Goal: Information Seeking & Learning: Understand process/instructions

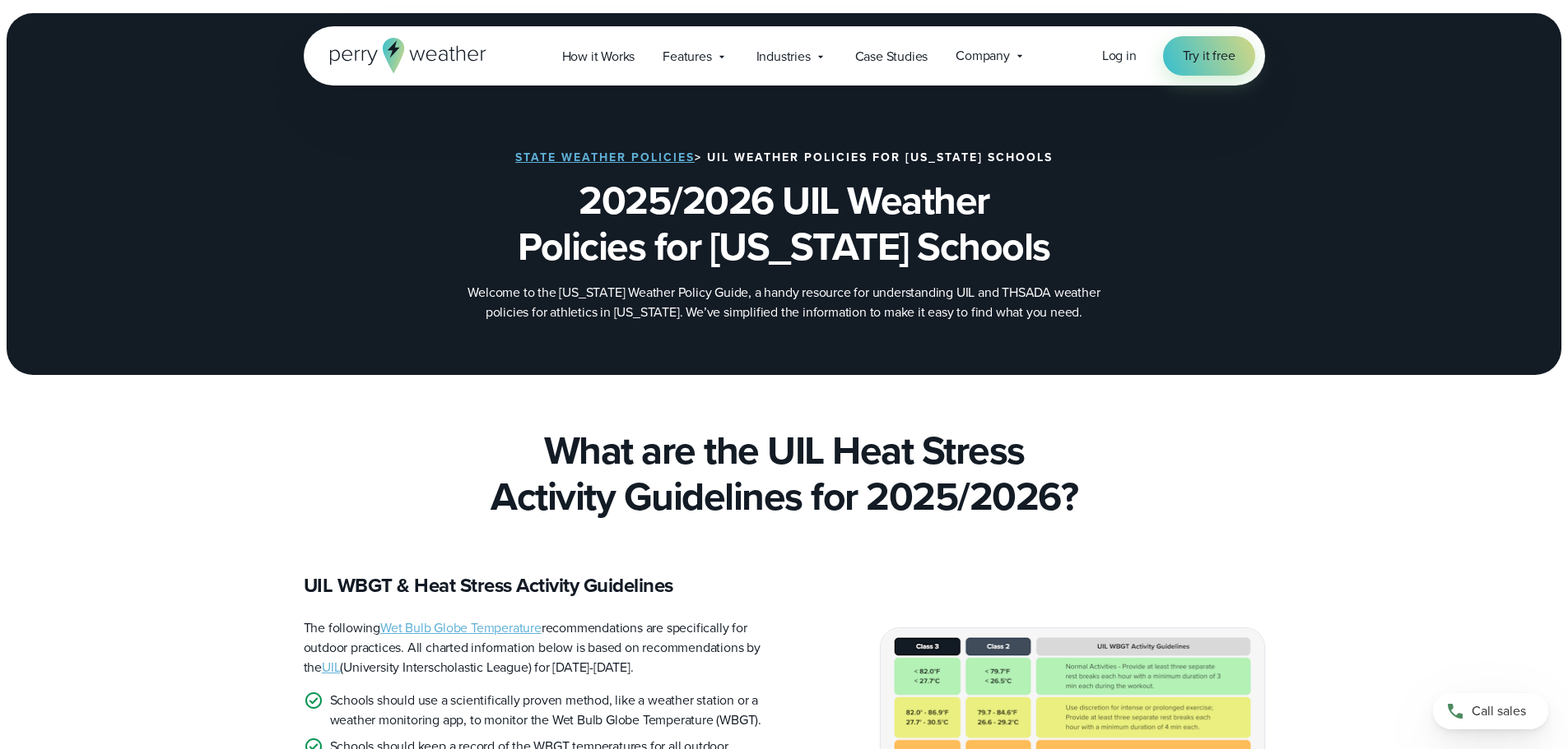
scroll to position [329, 0]
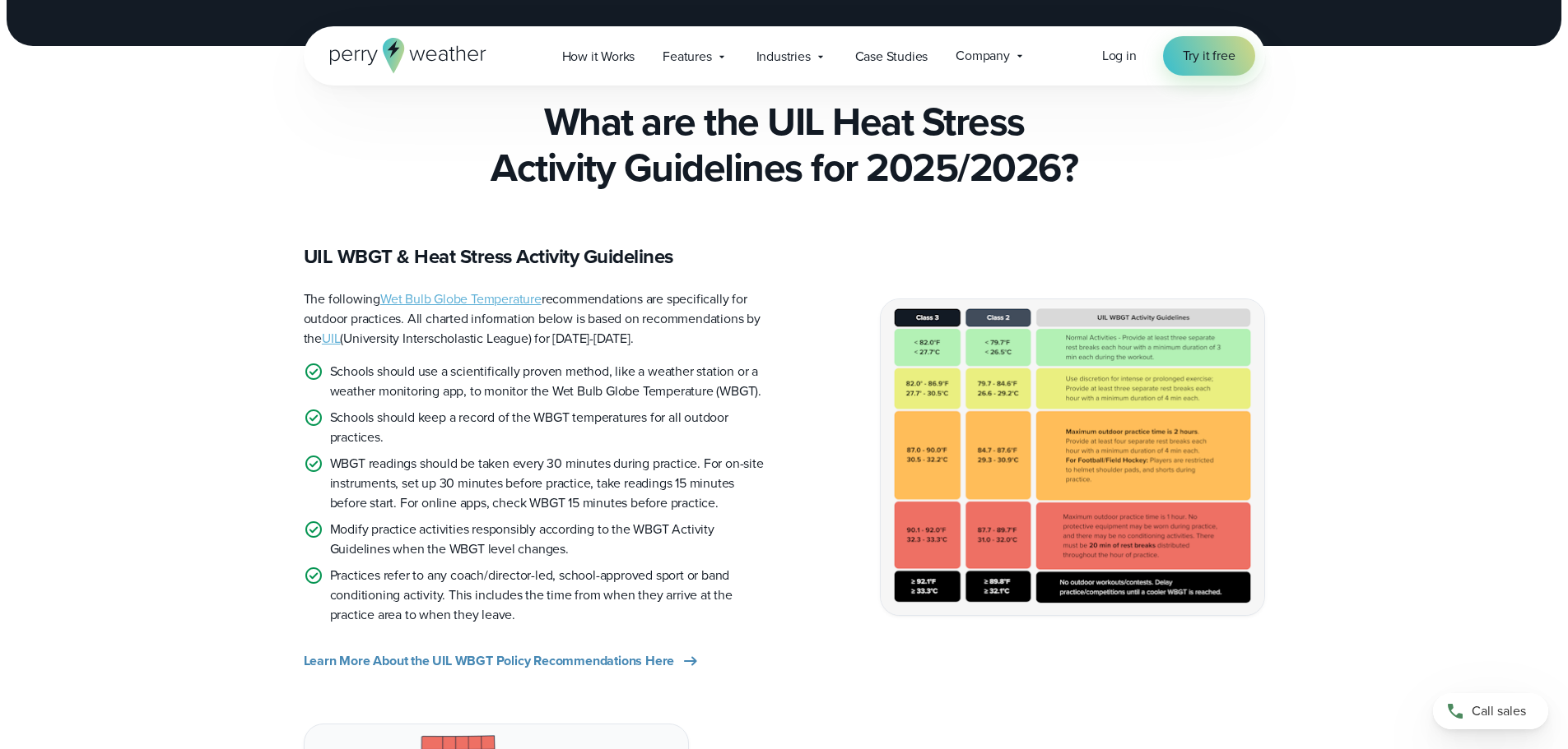
click at [1067, 510] on img at bounding box center [1072, 457] width 383 height 315
click at [587, 657] on span "Learn More About the UIL WBGT Policy Recommendations Here" at bounding box center [489, 661] width 371 height 19
click at [1079, 474] on img at bounding box center [1072, 457] width 383 height 315
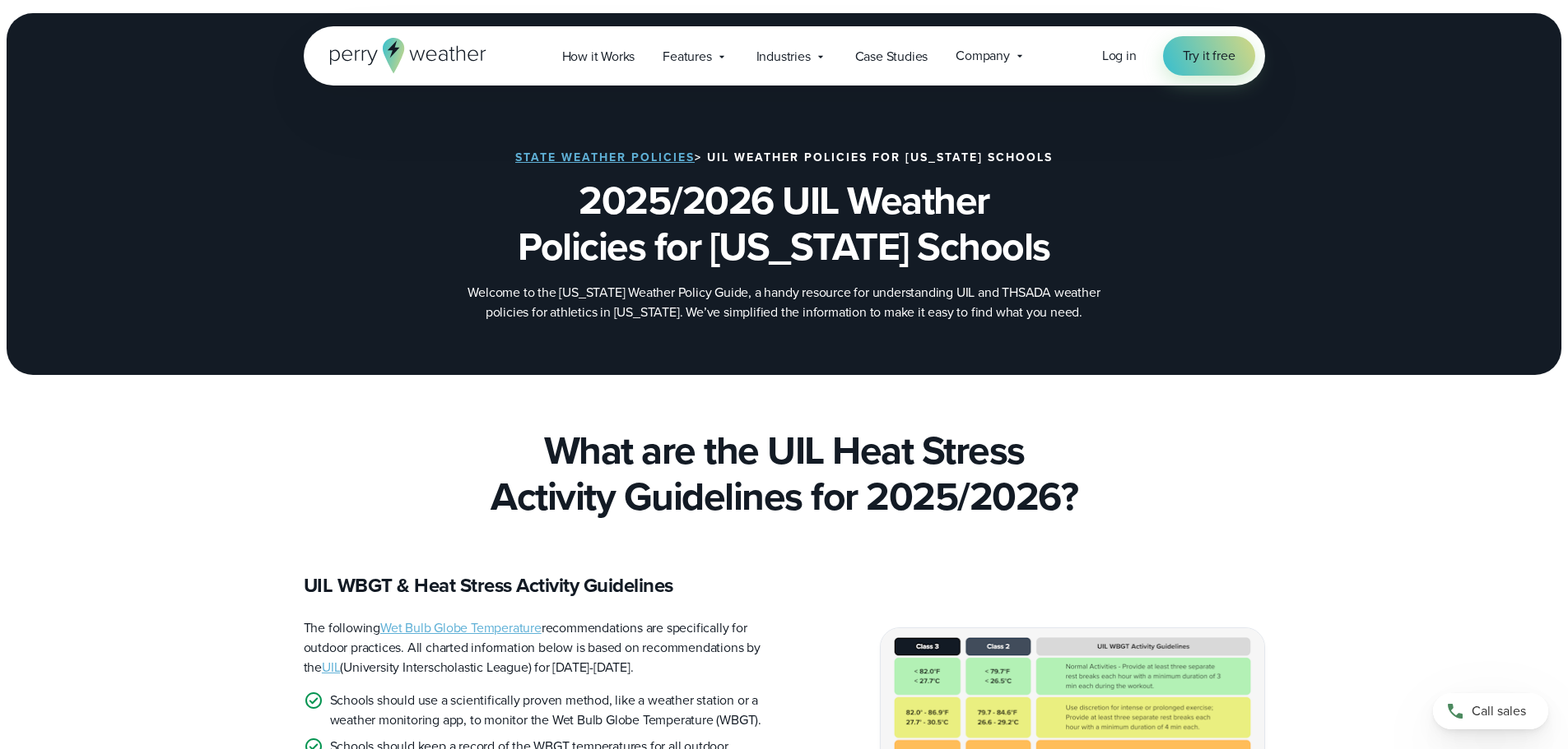
scroll to position [411, 0]
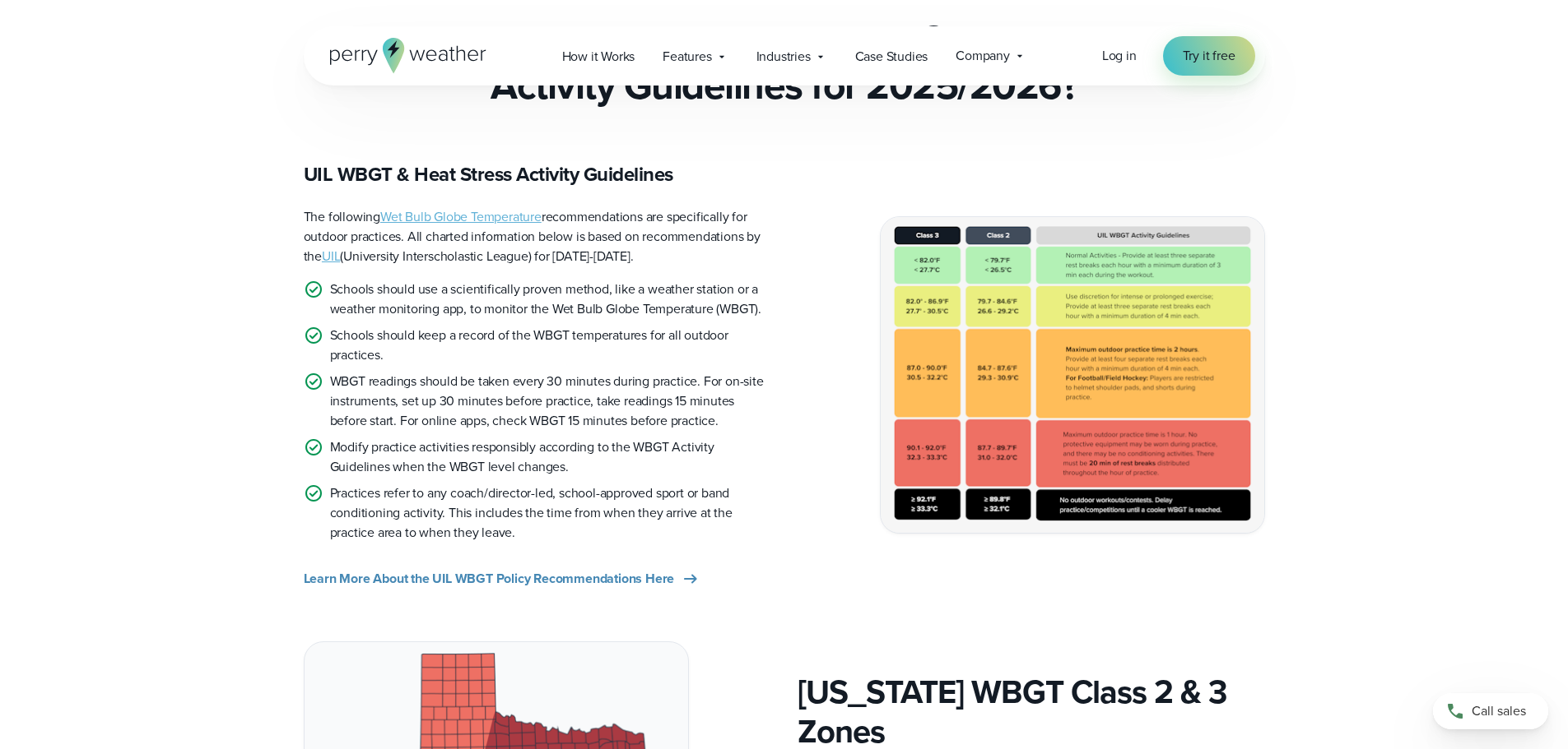
click at [1160, 476] on img at bounding box center [1072, 375] width 383 height 315
click at [1023, 369] on img at bounding box center [1072, 375] width 383 height 315
click at [989, 309] on img at bounding box center [1072, 375] width 383 height 315
click at [951, 290] on img at bounding box center [1072, 375] width 383 height 315
click at [945, 288] on img at bounding box center [1072, 375] width 383 height 315
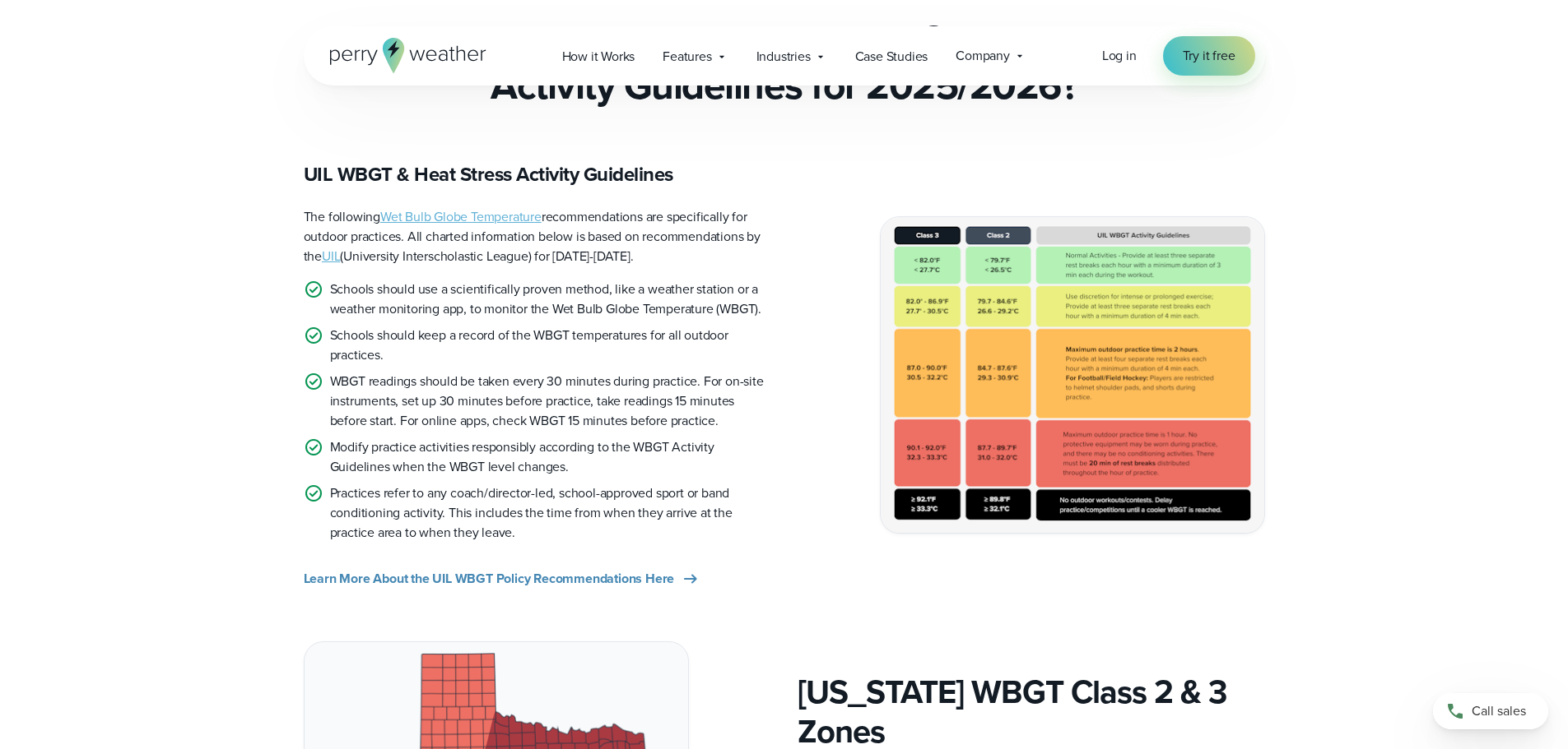
drag, startPoint x: 1157, startPoint y: 291, endPoint x: 1183, endPoint y: 300, distance: 27.5
click at [1159, 291] on img at bounding box center [1072, 375] width 383 height 315
drag, startPoint x: 1201, startPoint y: 301, endPoint x: 1163, endPoint y: 322, distance: 43.4
click at [1202, 303] on img at bounding box center [1072, 375] width 383 height 315
click at [470, 215] on link "Wet Bulb Globe Temperature" at bounding box center [460, 217] width 161 height 19
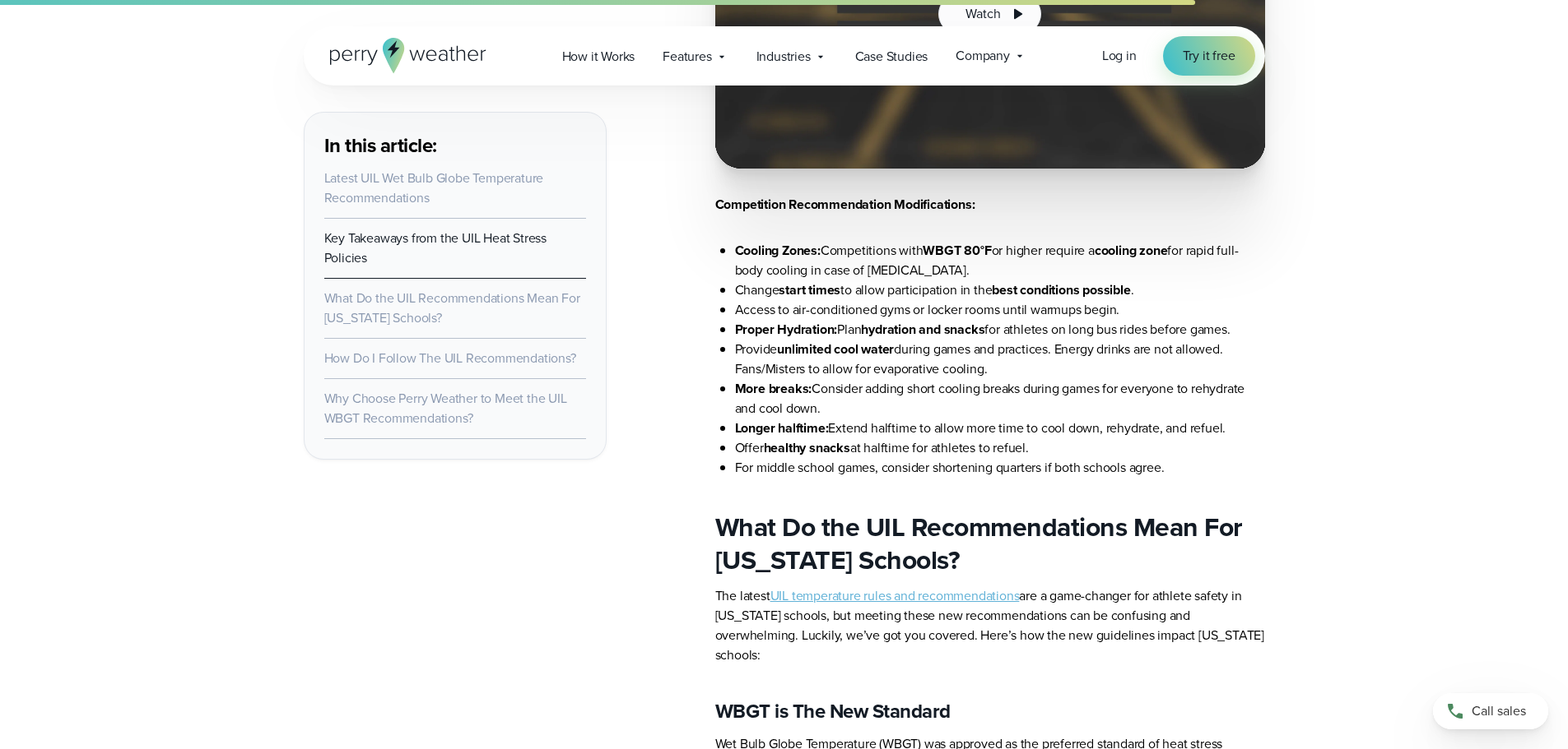
scroll to position [4113, 0]
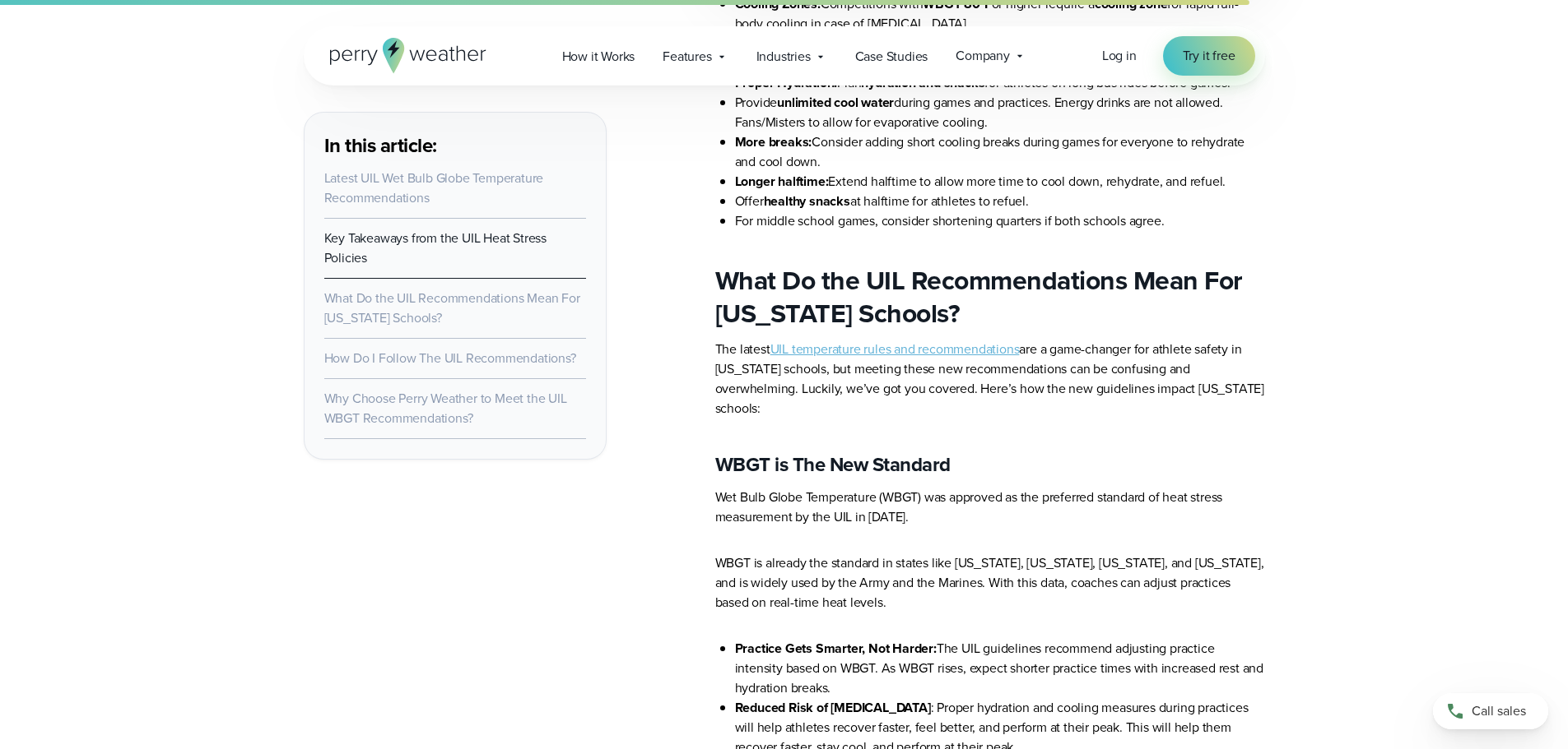
click at [900, 358] on link "UIL temperature rules and recommendations" at bounding box center [895, 349] width 250 height 19
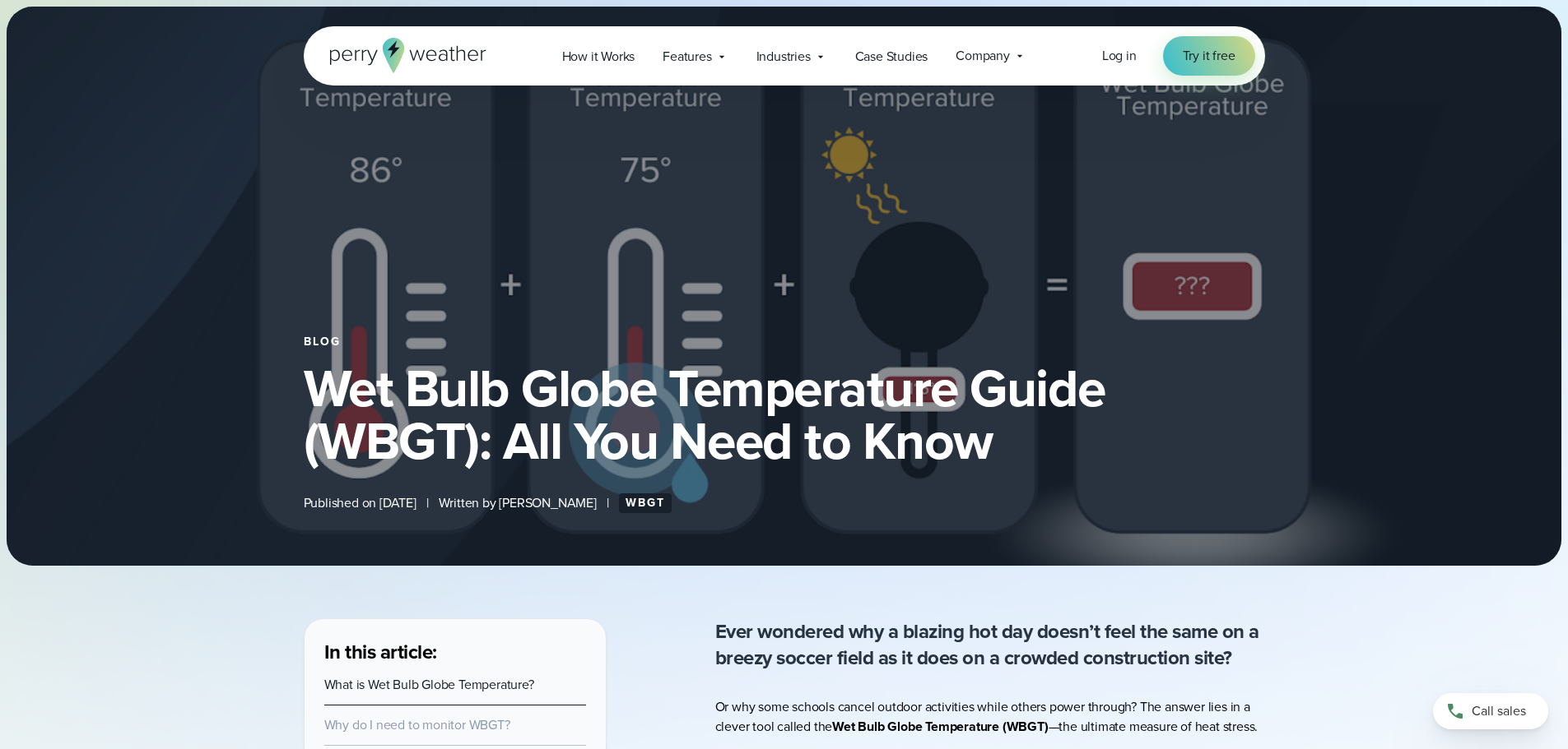
select select "***"
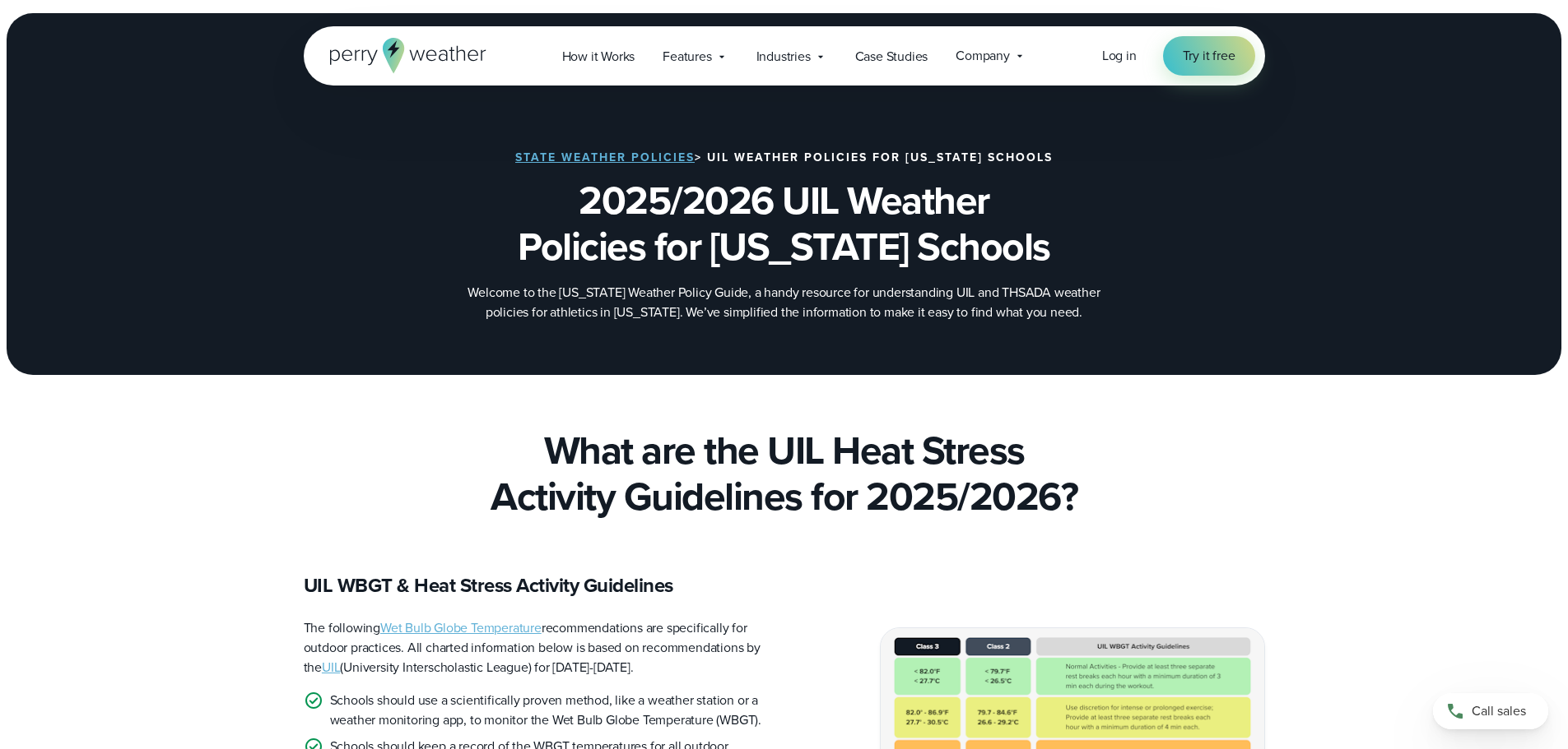
scroll to position [329, 0]
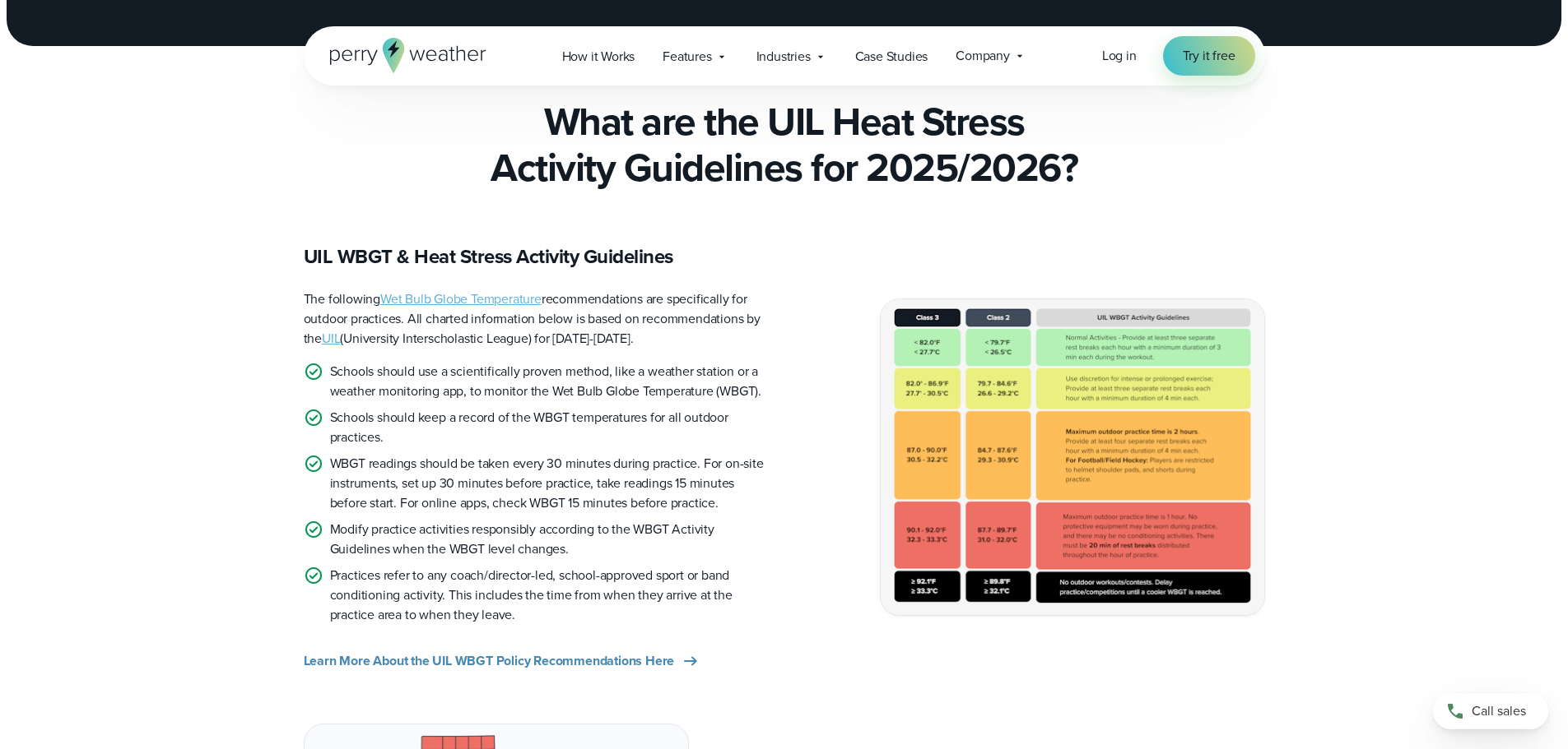
click at [1227, 568] on img at bounding box center [1072, 457] width 383 height 315
click at [1065, 478] on img at bounding box center [1072, 457] width 383 height 315
click at [1157, 458] on img at bounding box center [1072, 457] width 383 height 315
click at [482, 303] on link "Wet Bulb Globe Temperature" at bounding box center [460, 298] width 161 height 19
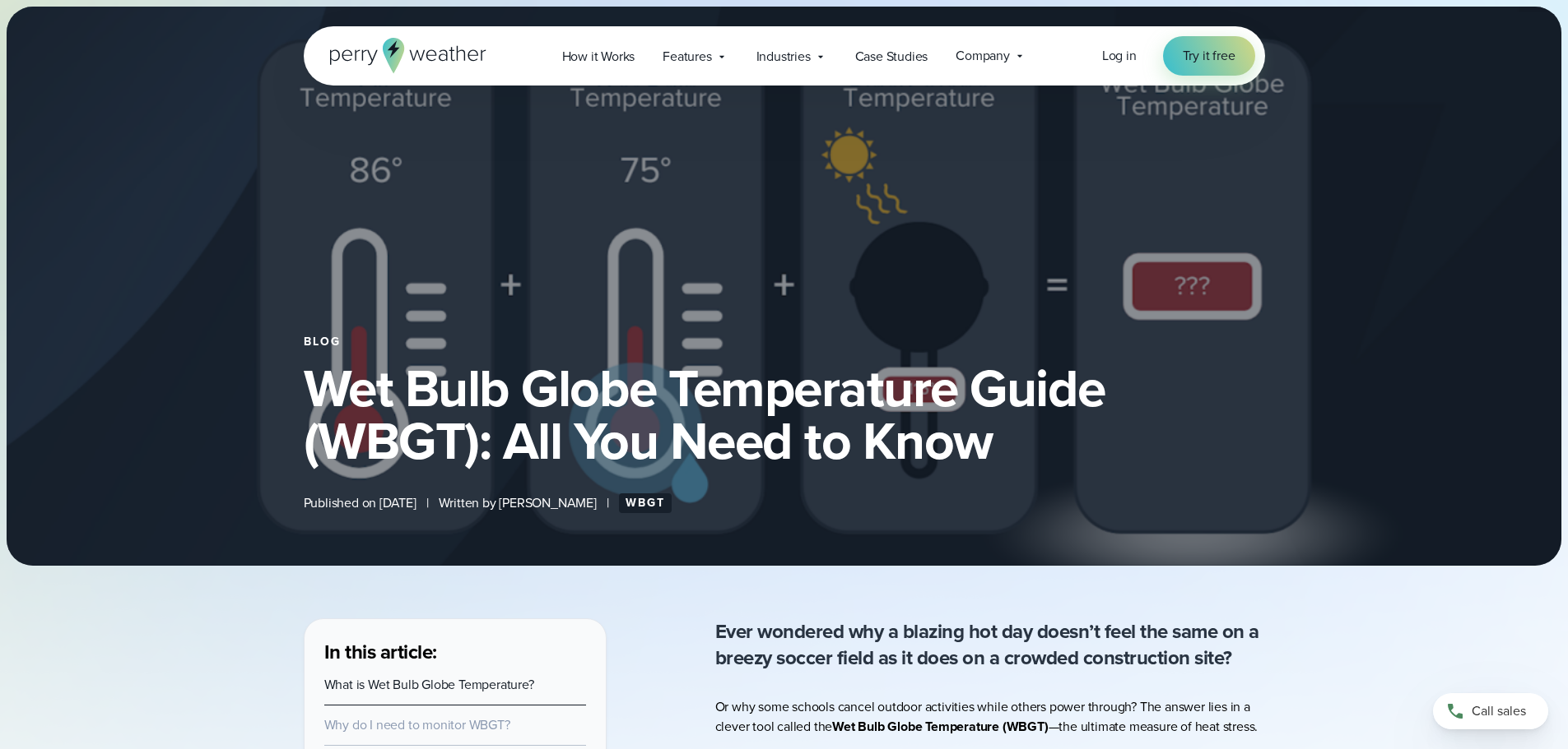
select select "***"
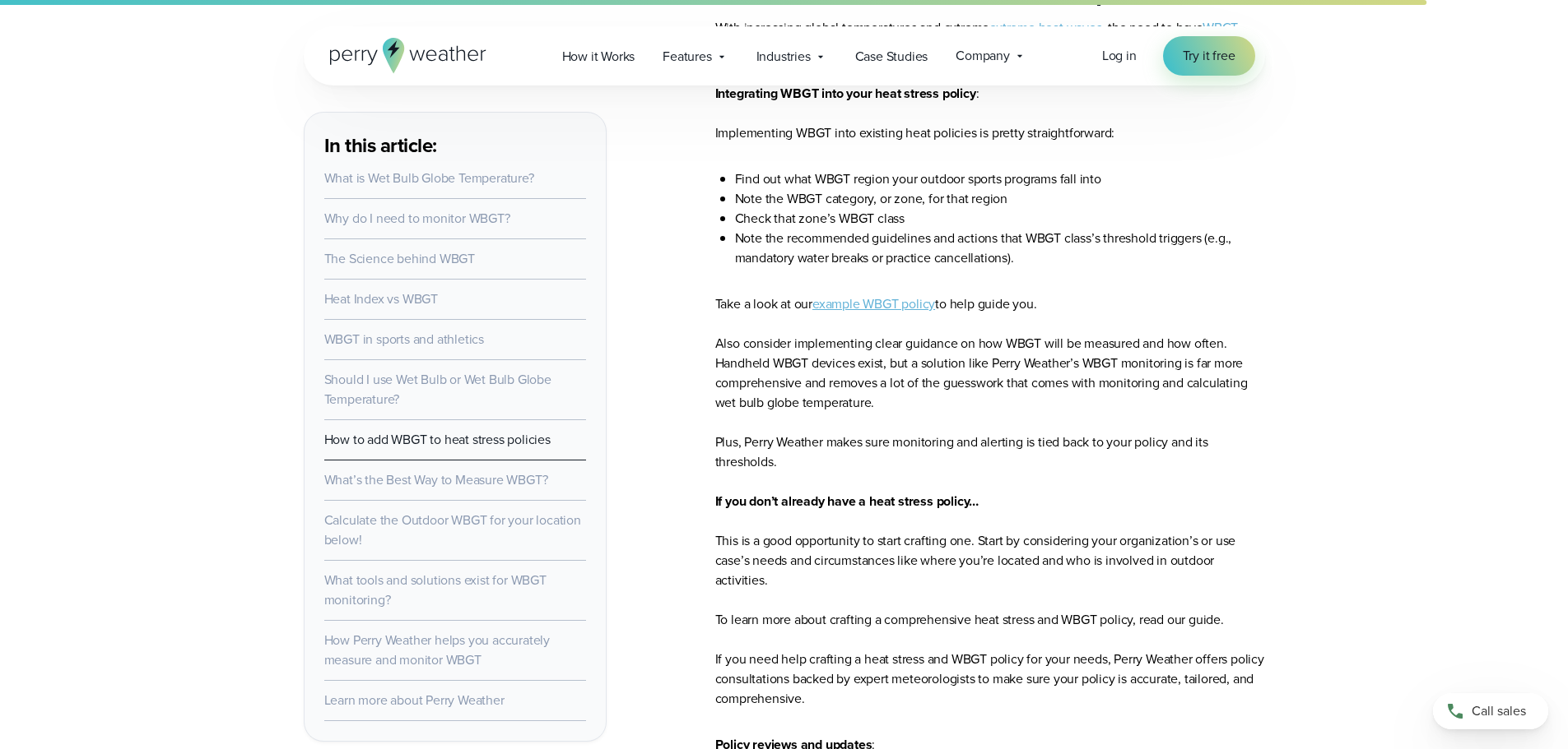
scroll to position [7074, 0]
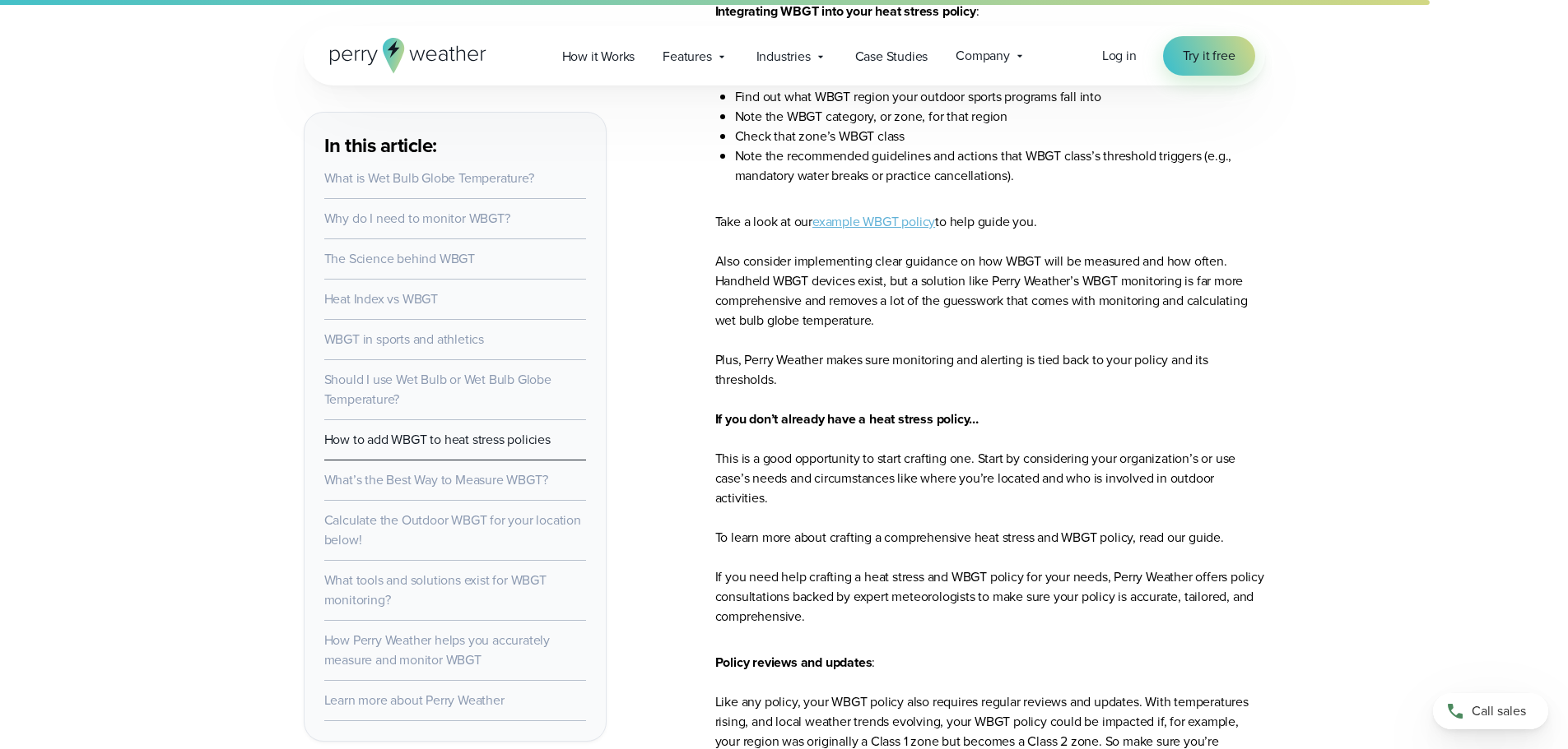
click at [875, 221] on link "example WBGT policy" at bounding box center [873, 221] width 123 height 19
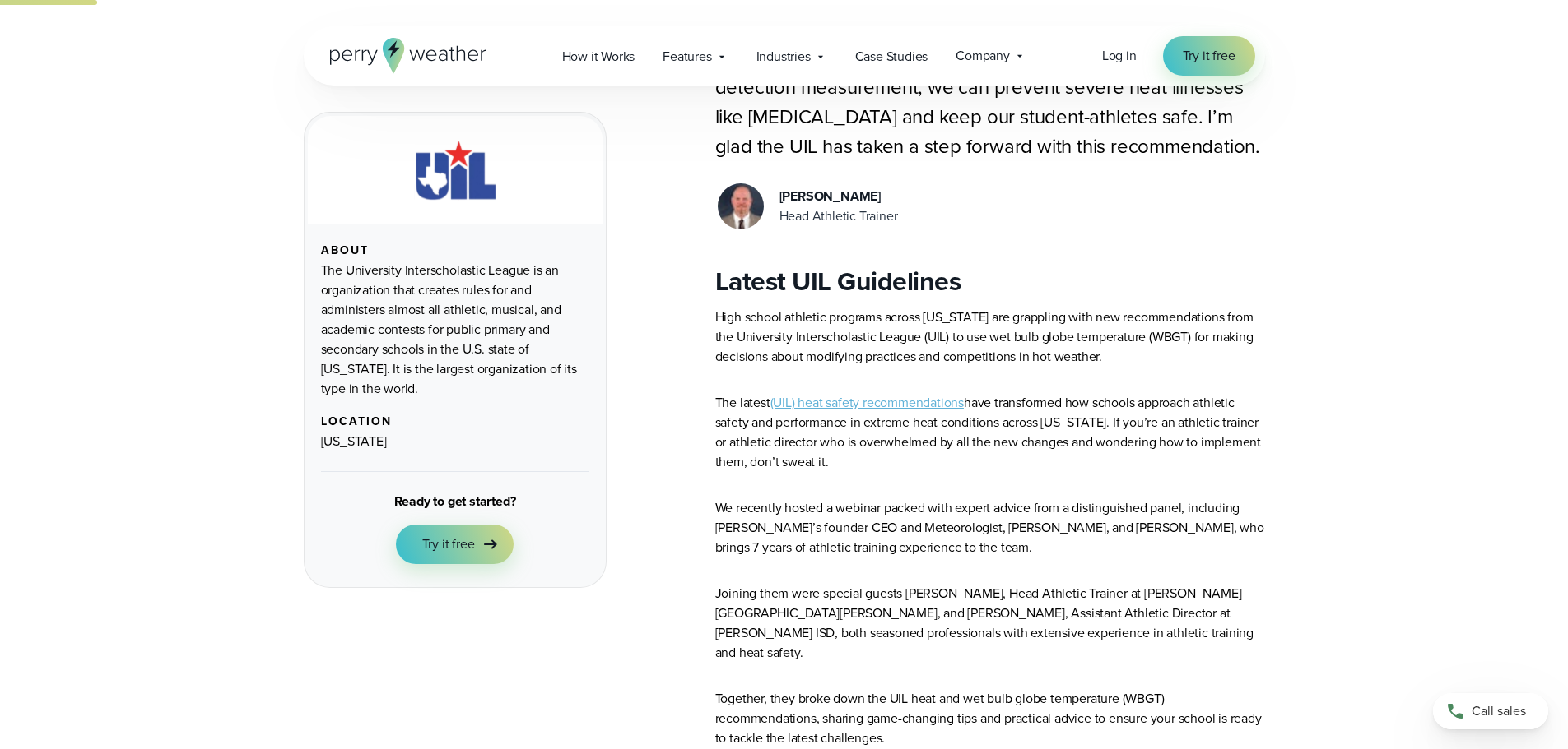
scroll to position [658, 0]
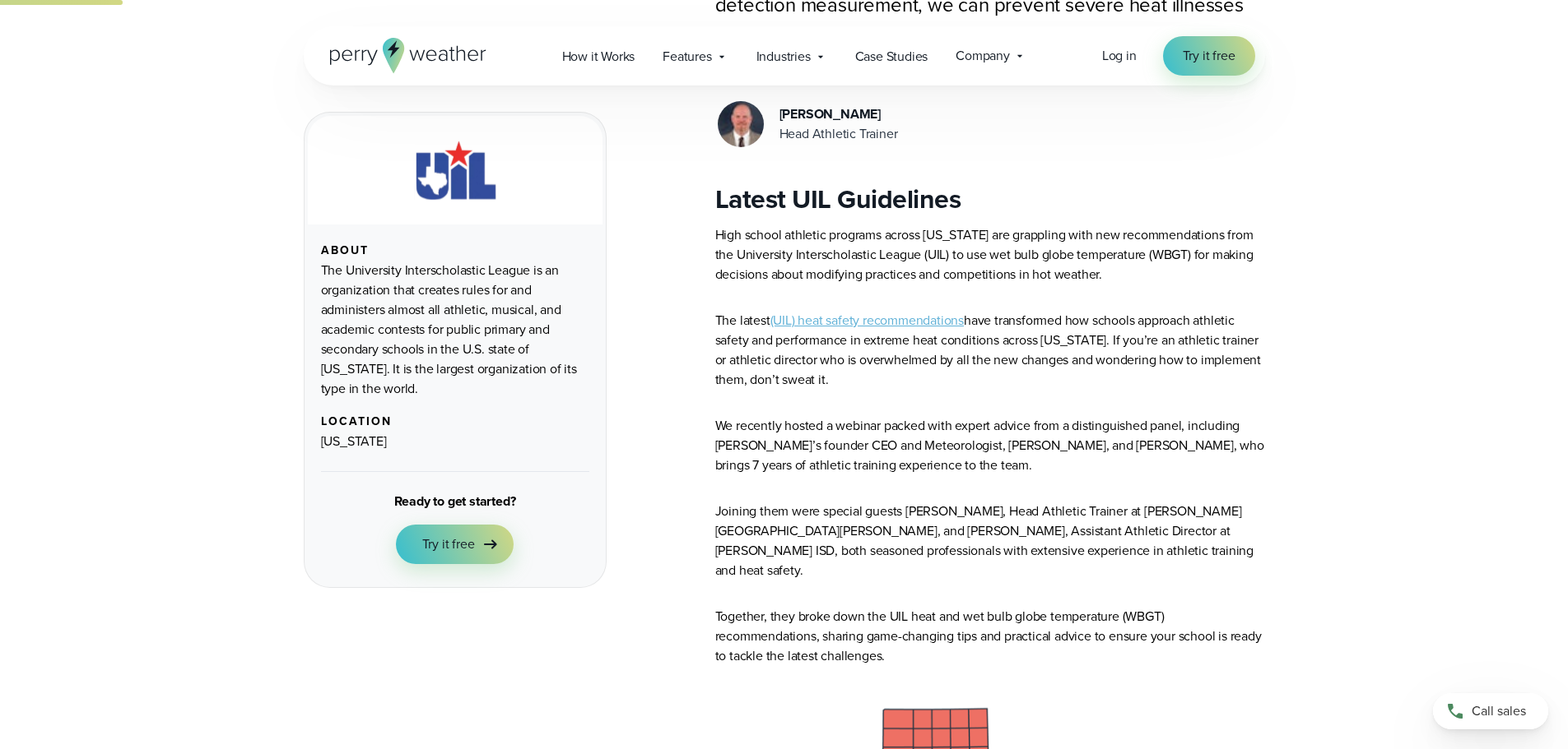
click at [875, 320] on link "(UIL) heat safety recommendations" at bounding box center [867, 320] width 194 height 19
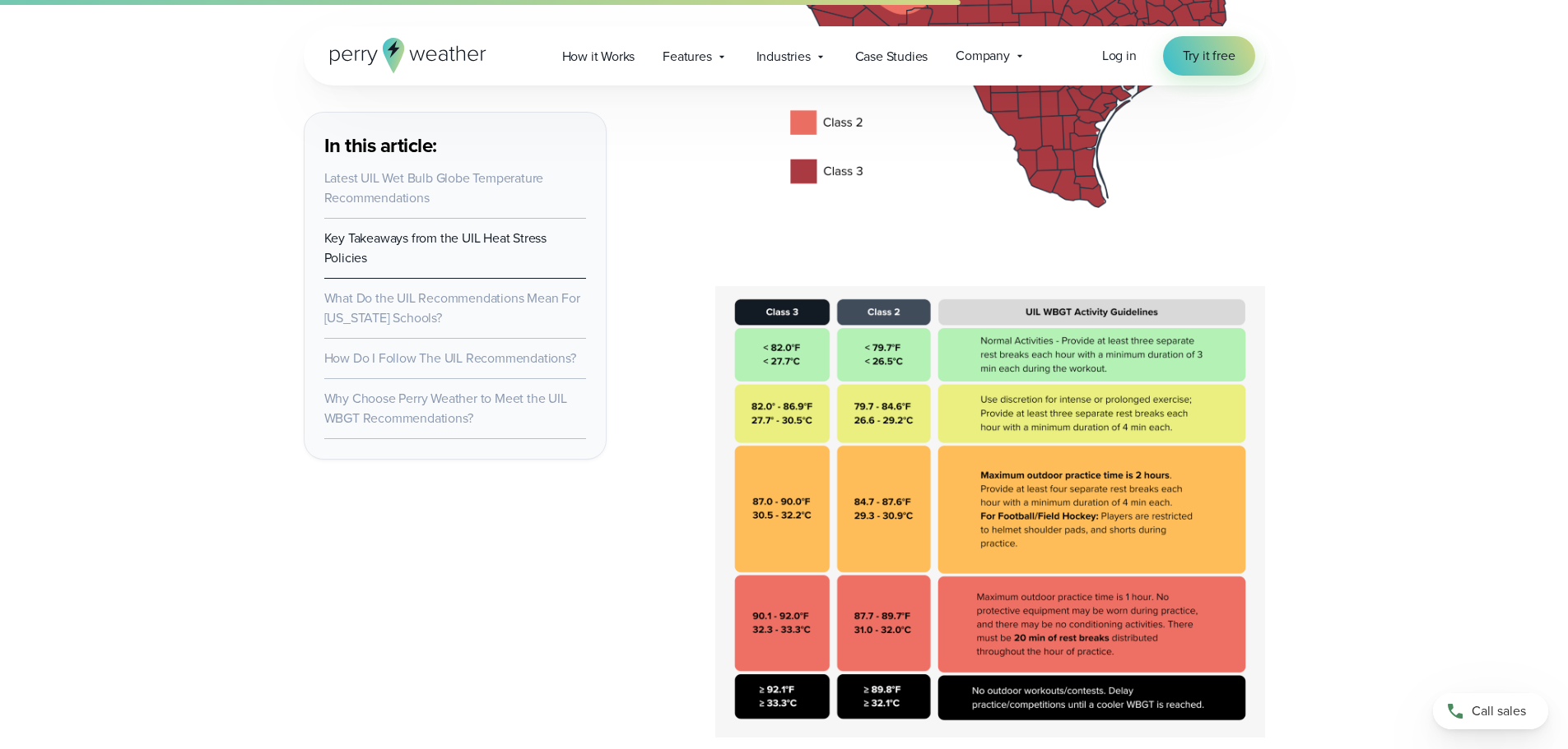
scroll to position [3043, 0]
